Goal: Transaction & Acquisition: Subscribe to service/newsletter

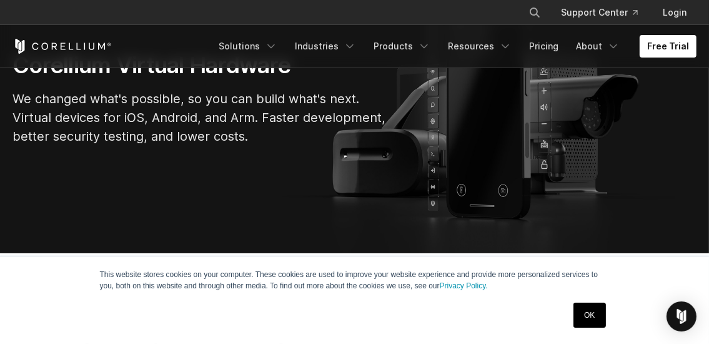
click at [590, 317] on link "OK" at bounding box center [589, 314] width 32 height 25
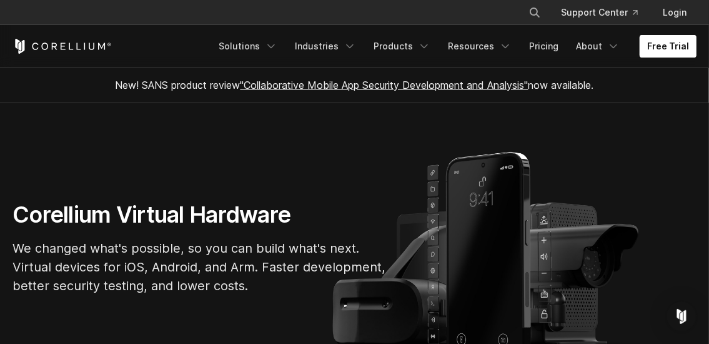
click at [678, 46] on link "Free Trial" at bounding box center [668, 46] width 57 height 22
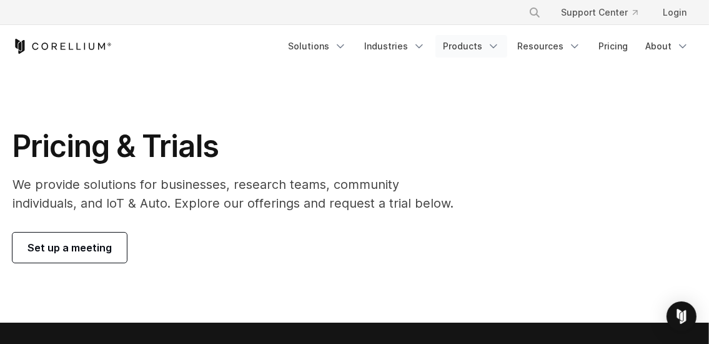
click at [478, 57] on link "Products" at bounding box center [471, 46] width 72 height 22
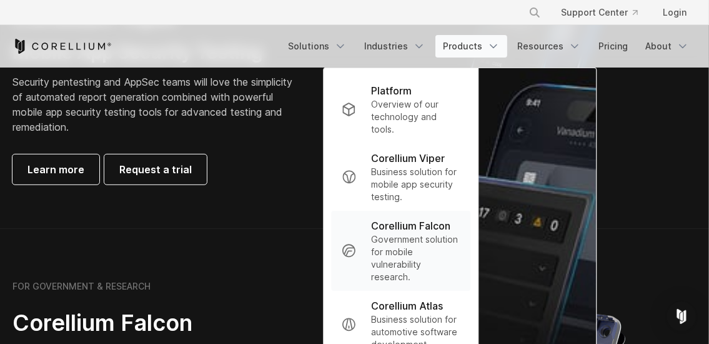
scroll to position [393, 0]
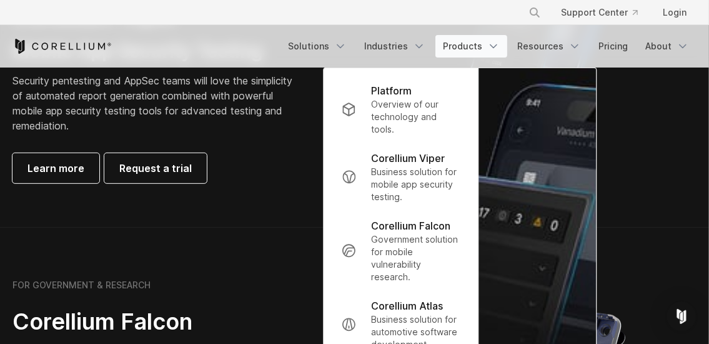
click at [512, 285] on img "Navigation Menu" at bounding box center [537, 250] width 117 height 365
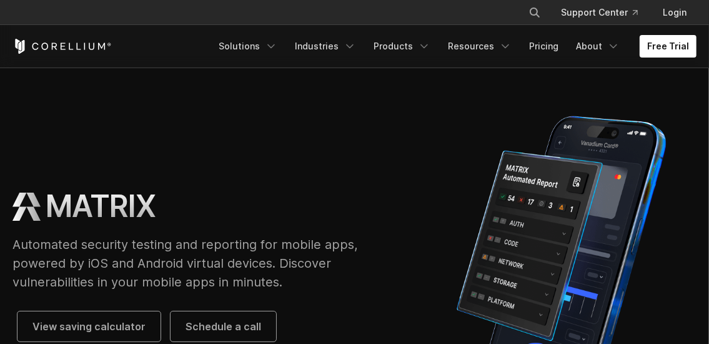
click at [251, 19] on div "× Search our site... Support Center Login" at bounding box center [354, 12] width 684 height 22
click at [268, 48] on link "Solutions" at bounding box center [248, 46] width 74 height 22
